Goal: Find specific page/section: Find specific page/section

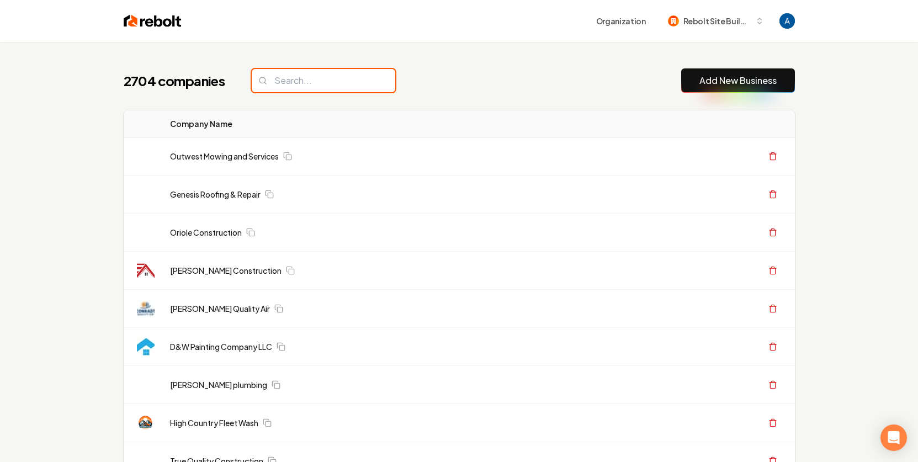
click at [321, 80] on input "search" at bounding box center [324, 80] width 144 height 23
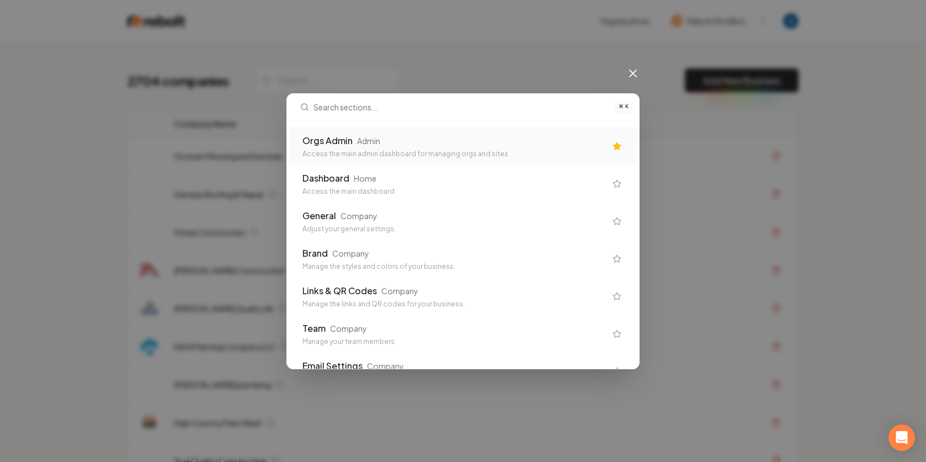
click at [344, 140] on div "Orgs Admin" at bounding box center [328, 140] width 50 height 13
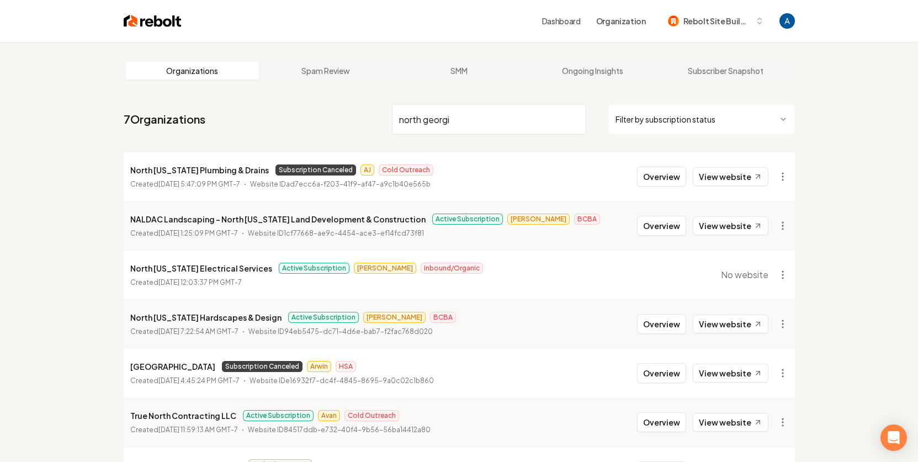
type input "[GEOGRAPHIC_DATA][US_STATE]"
